Goal: Information Seeking & Learning: Find specific fact

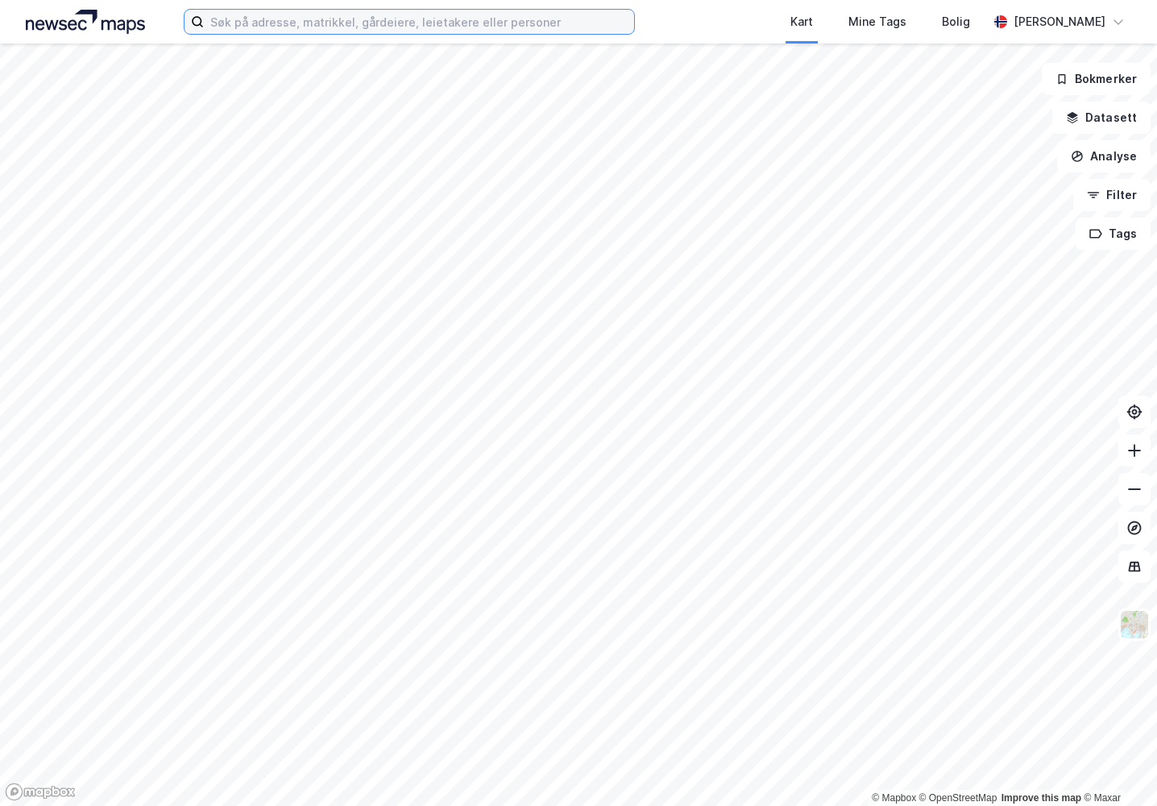
click at [217, 12] on input at bounding box center [419, 22] width 430 height 24
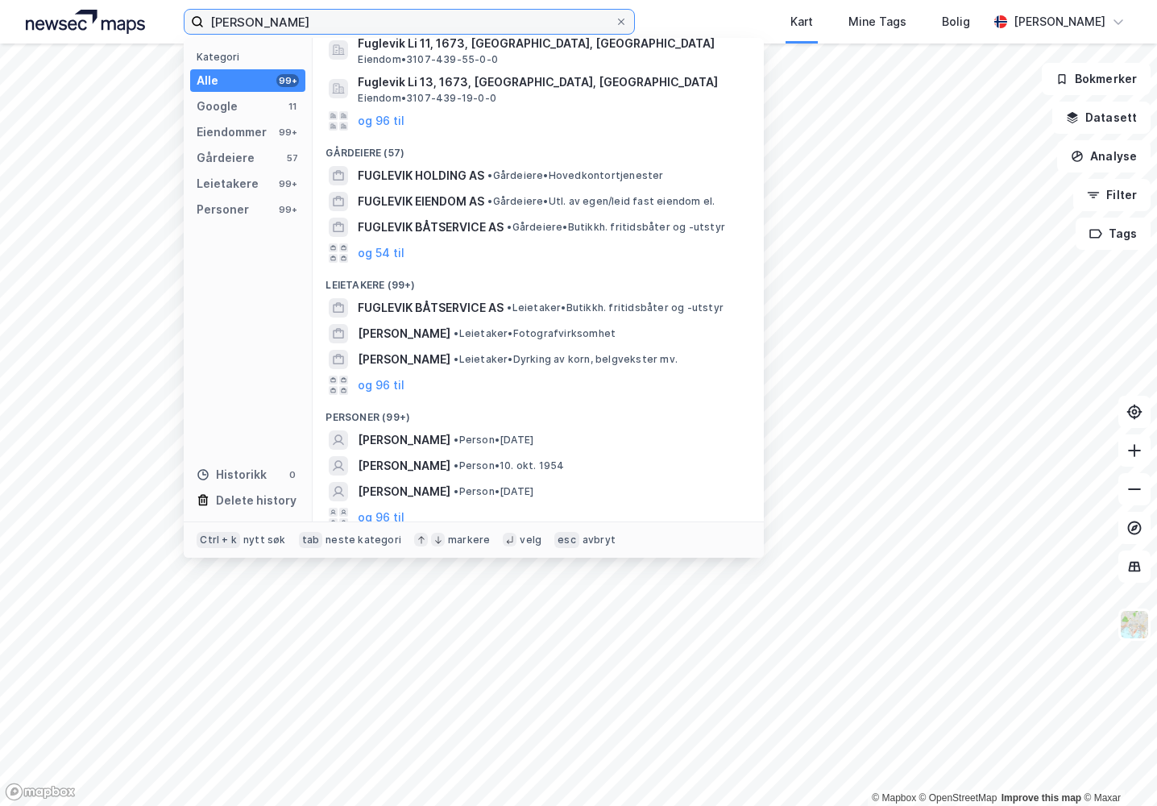
scroll to position [254, 0]
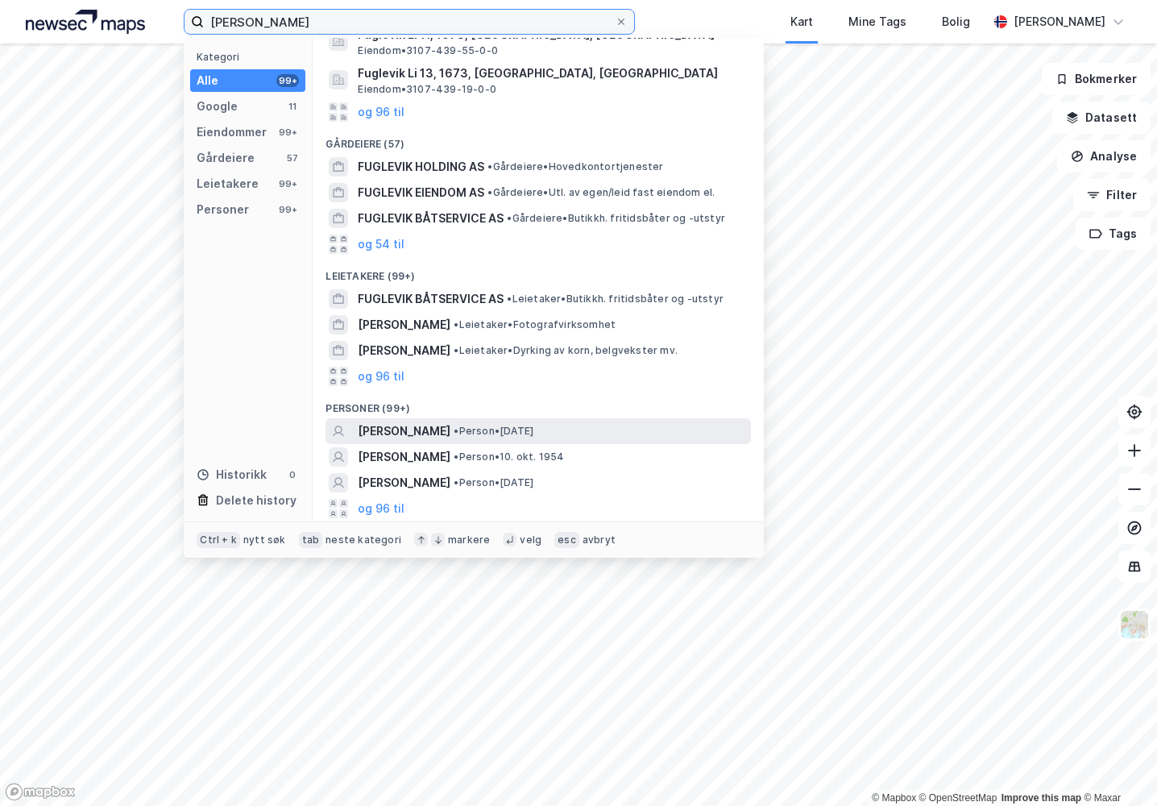
type input "[PERSON_NAME]"
click at [450, 433] on span "[PERSON_NAME]" at bounding box center [404, 430] width 93 height 19
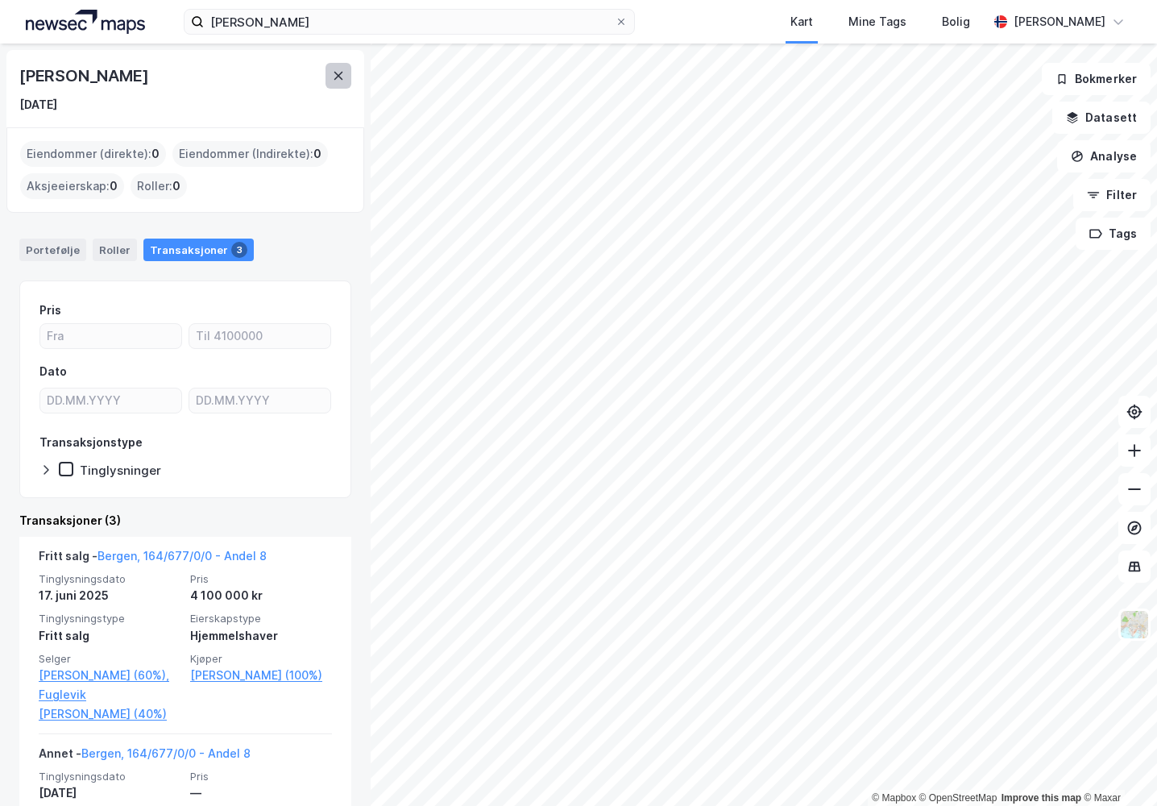
click at [328, 80] on button at bounding box center [339, 76] width 26 height 26
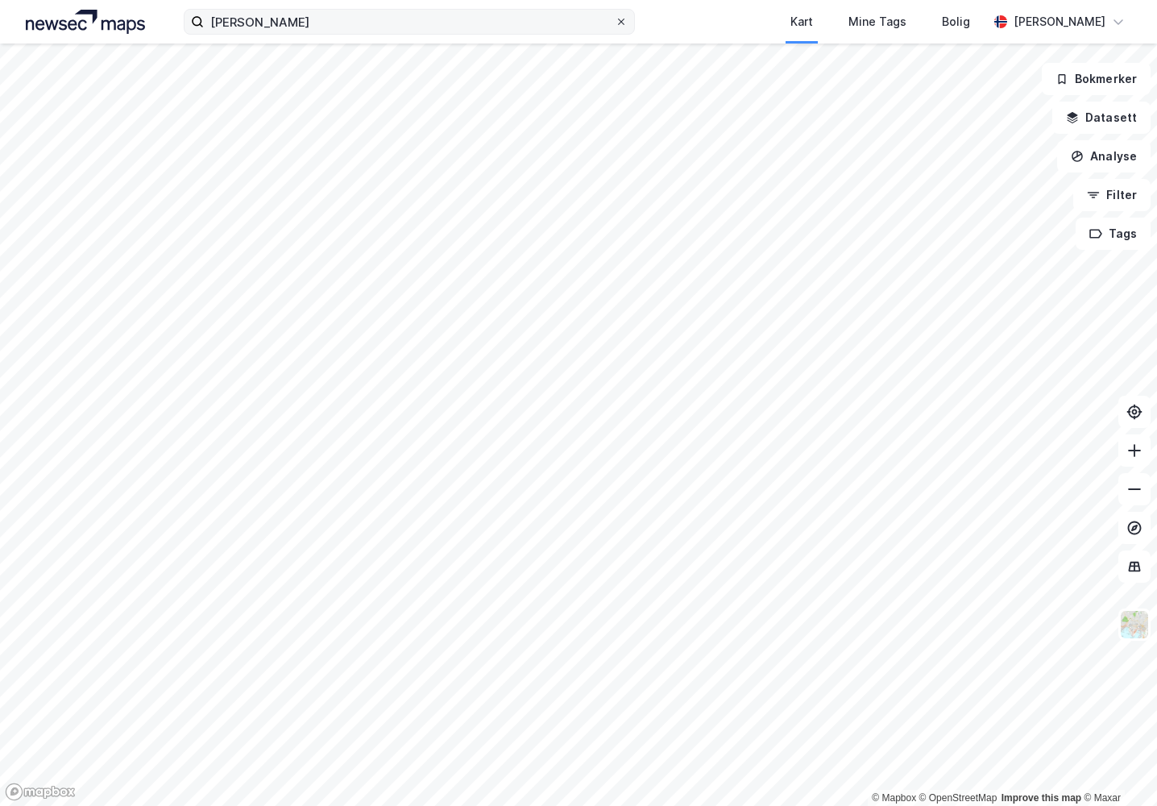
click at [619, 19] on icon at bounding box center [621, 22] width 6 height 6
click at [615, 19] on input "[PERSON_NAME]" at bounding box center [409, 22] width 411 height 24
click at [673, 25] on div "Kart Mine Tags [PERSON_NAME]" at bounding box center [578, 22] width 1157 height 44
